Goal: Information Seeking & Learning: Learn about a topic

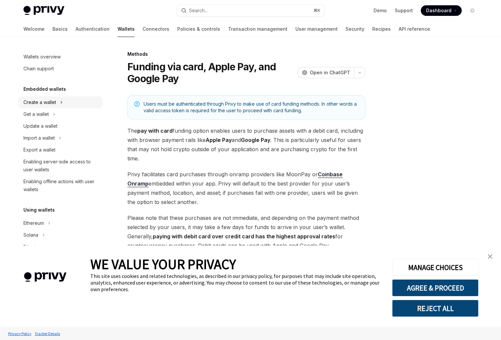
click at [65, 101] on button "Create a wallet" at bounding box center [60, 102] width 85 height 12
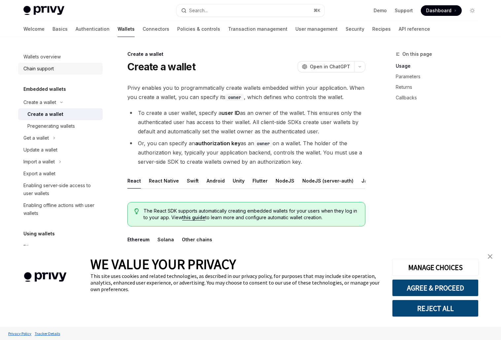
click at [75, 63] on link "Chain support" at bounding box center [60, 69] width 85 height 12
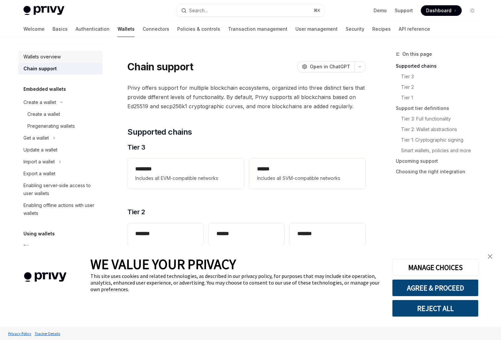
click at [75, 57] on div "Wallets overview" at bounding box center [60, 57] width 75 height 8
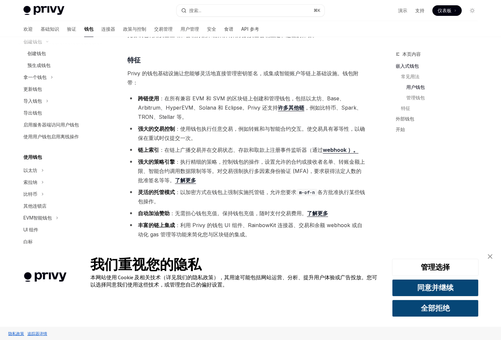
scroll to position [60, 0]
click at [46, 174] on button "以太坊" at bounding box center [60, 171] width 85 height 12
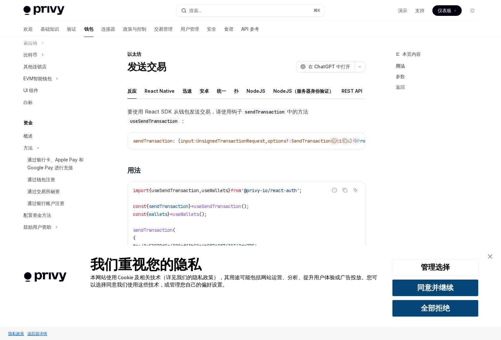
scroll to position [317, 0]
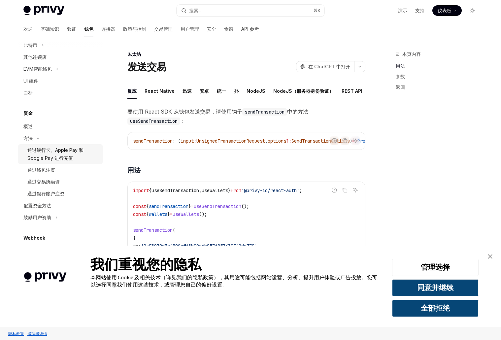
click at [67, 149] on font "通过银行卡、Apple Pay 和 Google Pay 进行充值" at bounding box center [55, 154] width 56 height 14
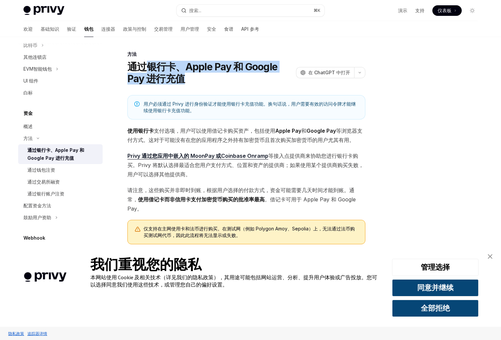
drag, startPoint x: 149, startPoint y: 63, endPoint x: 188, endPoint y: 83, distance: 43.9
click at [188, 83] on h1 "通过银行卡、Apple Pay 和 Google Pay 进行充值" at bounding box center [210, 73] width 166 height 24
copy font "银行卡、Apple Pay 和 Google Pay 进行充值"
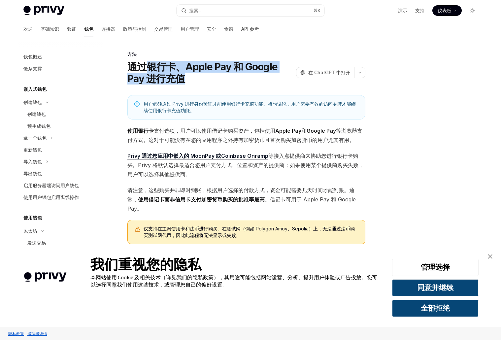
click at [56, 7] on img at bounding box center [43, 10] width 41 height 9
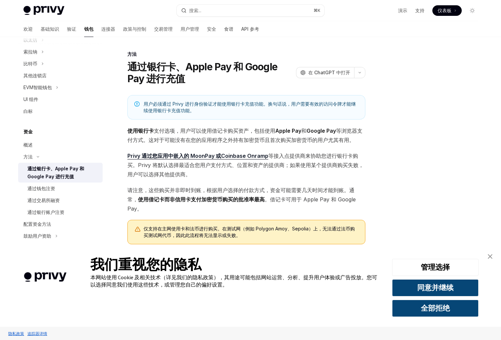
scroll to position [152, 0]
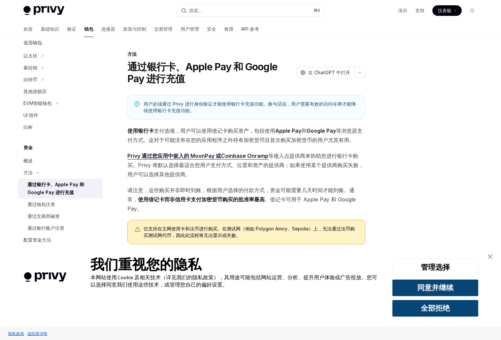
click at [129, 63] on font "通过银行卡、Apple Pay 和 Google Pay 进行充值" at bounding box center [202, 73] width 150 height 24
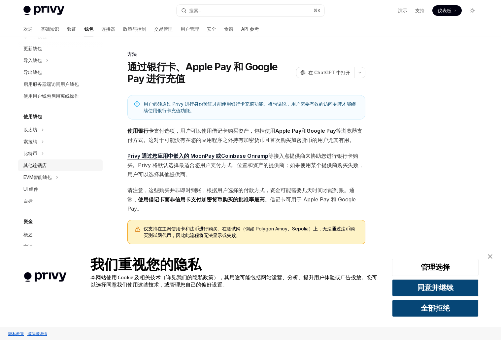
scroll to position [0, 0]
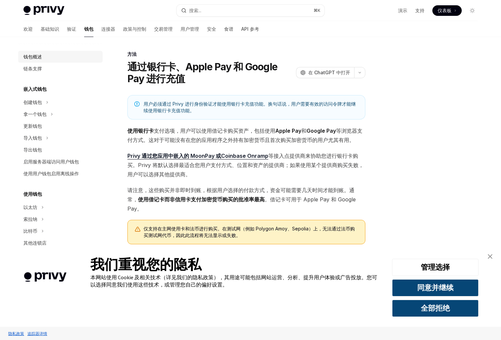
click at [71, 56] on div "钱包概述" at bounding box center [60, 57] width 75 height 8
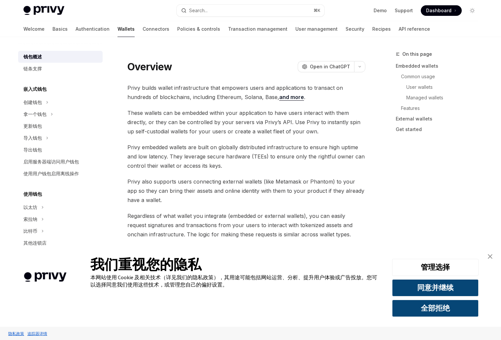
type textarea "*"
